Goal: Navigation & Orientation: Find specific page/section

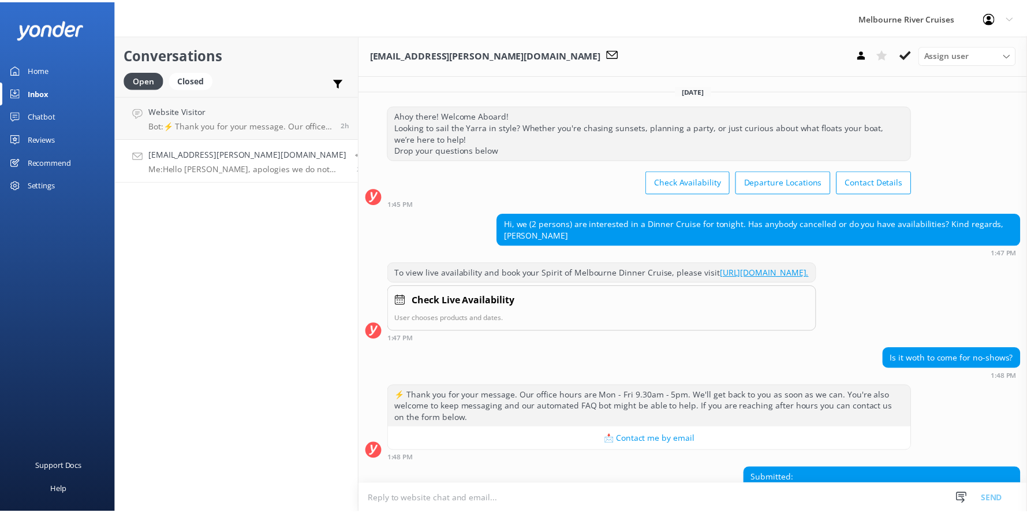
scroll to position [204, 0]
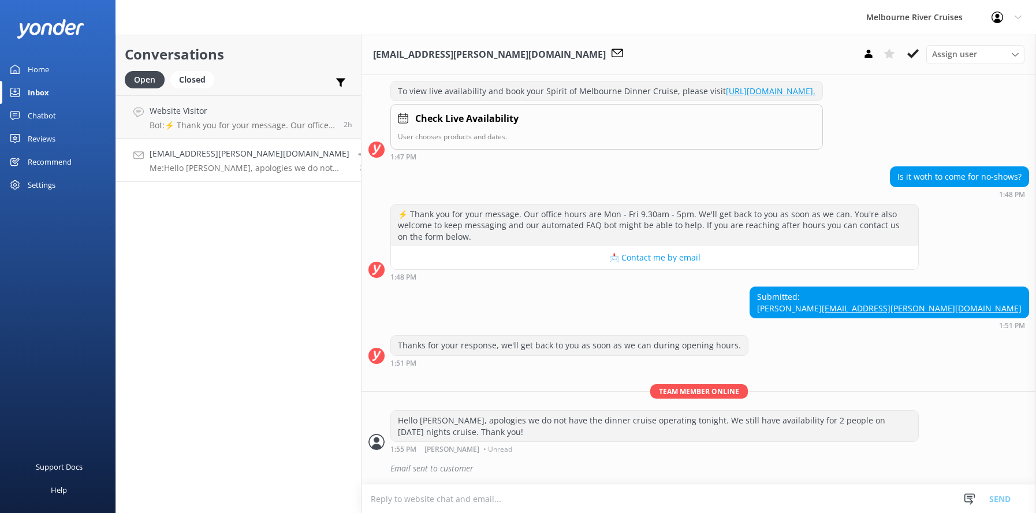
click at [185, 163] on p "Me: Hello [PERSON_NAME], apologies we do not have the dinner cruise operating t…" at bounding box center [250, 168] width 200 height 10
click at [201, 118] on div "Website Visitor Bot: ⚡ Thank you for your message. Our office hours are Mon - F…" at bounding box center [242, 117] width 185 height 25
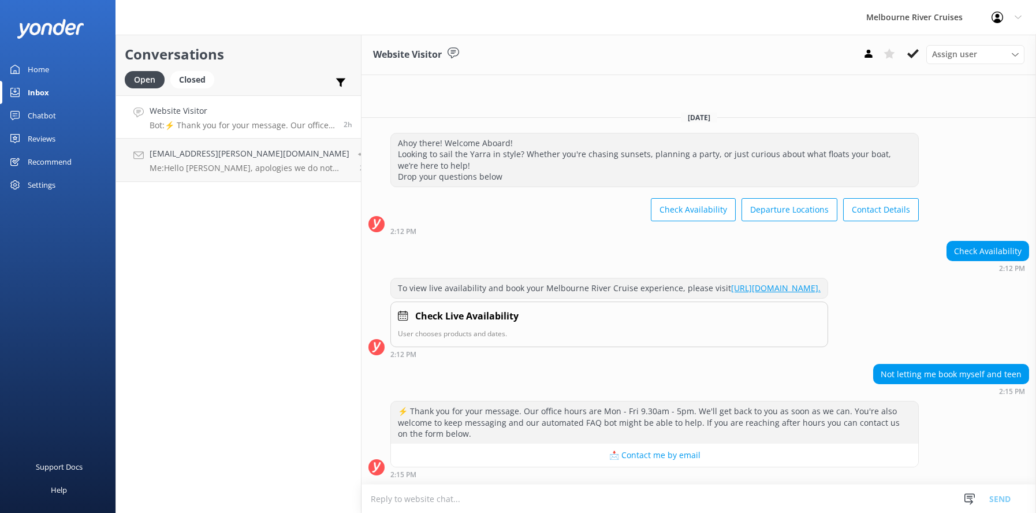
click at [27, 94] on link "Inbox" at bounding box center [57, 92] width 115 height 23
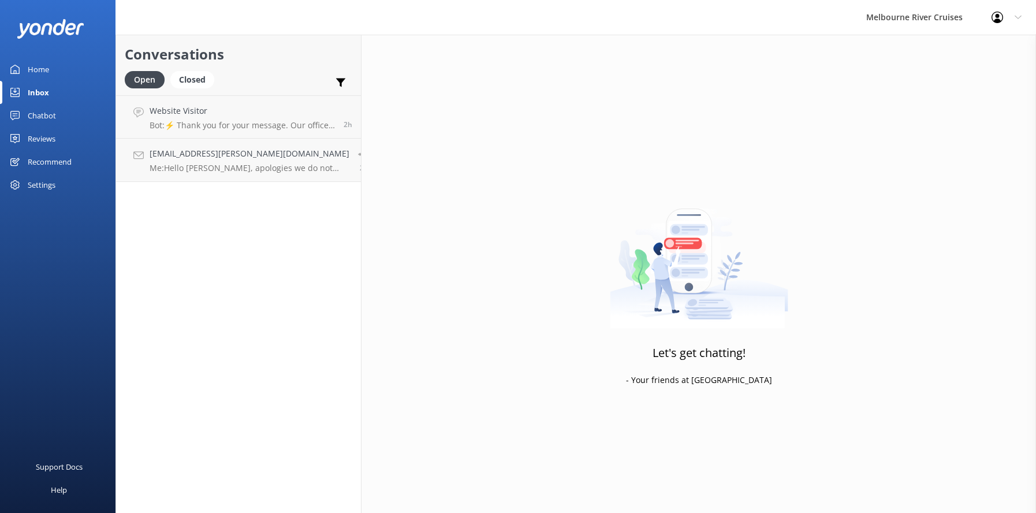
click at [35, 69] on div "Home" at bounding box center [38, 69] width 21 height 23
